Goal: Find specific page/section: Find specific page/section

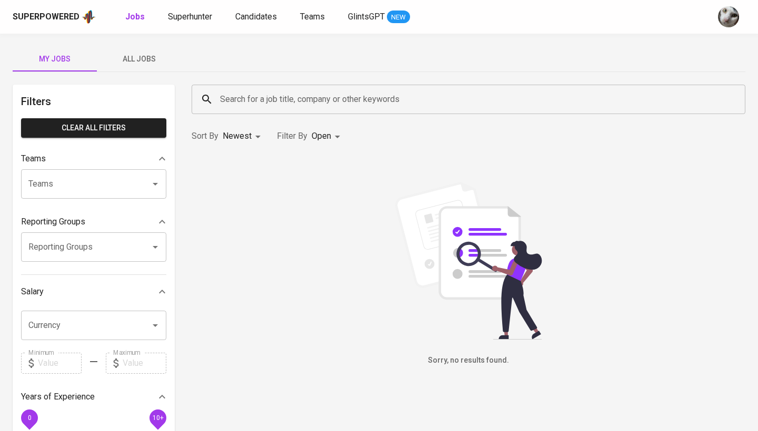
click at [146, 53] on span "All Jobs" at bounding box center [139, 59] width 72 height 13
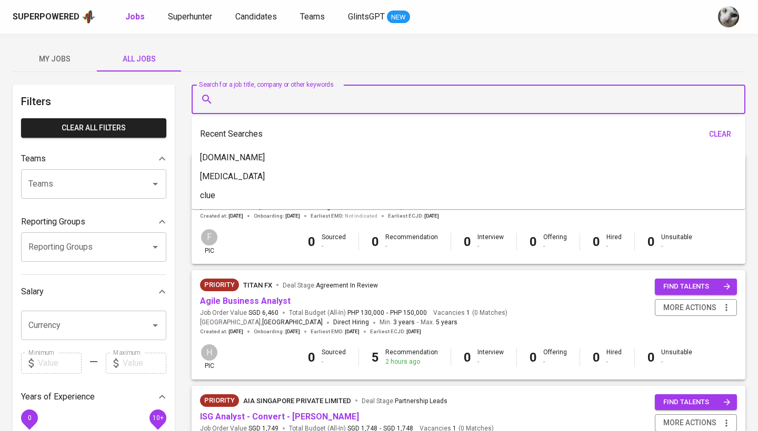
click at [233, 97] on input "Search for a job title, company or other keywords" at bounding box center [470, 99] width 507 height 20
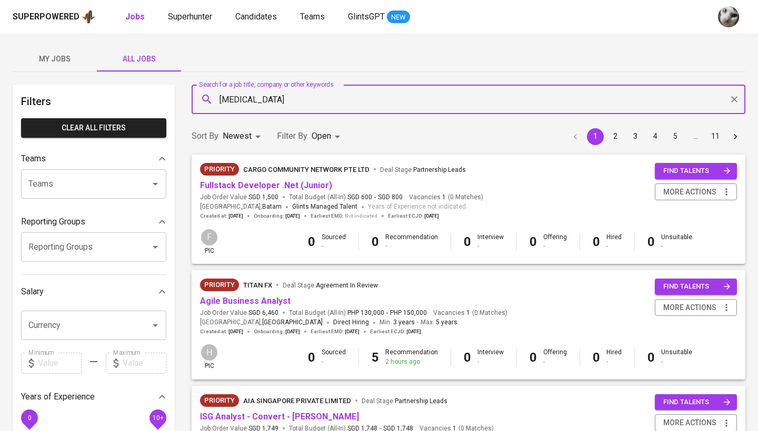
type input "[MEDICAL_DATA]"
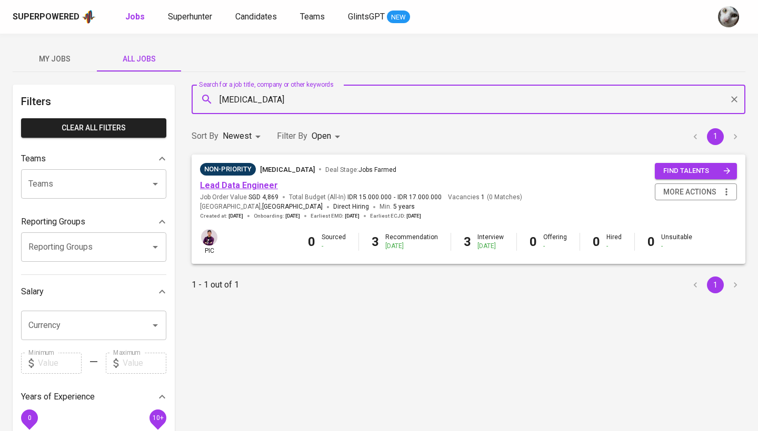
click at [244, 185] on link "Lead Data Engineer" at bounding box center [239, 185] width 78 height 10
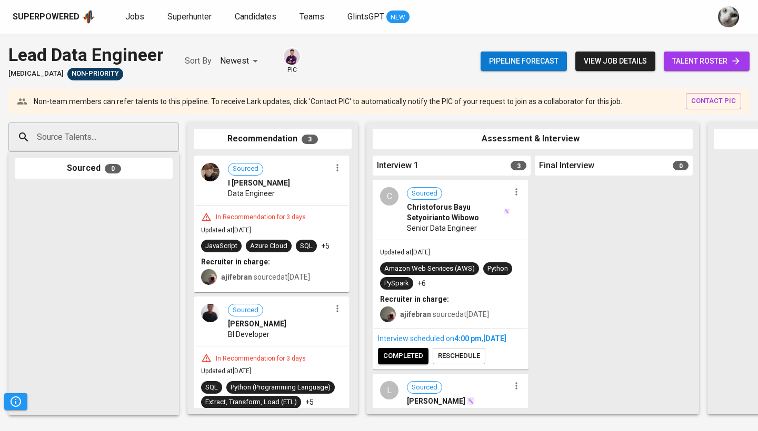
click at [692, 68] on link "talent roster" at bounding box center [706, 61] width 86 height 19
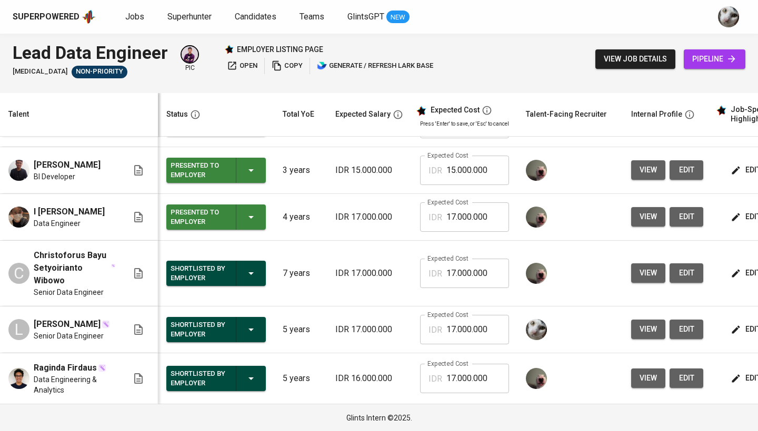
scroll to position [89, 0]
